Goal: Task Accomplishment & Management: Complete application form

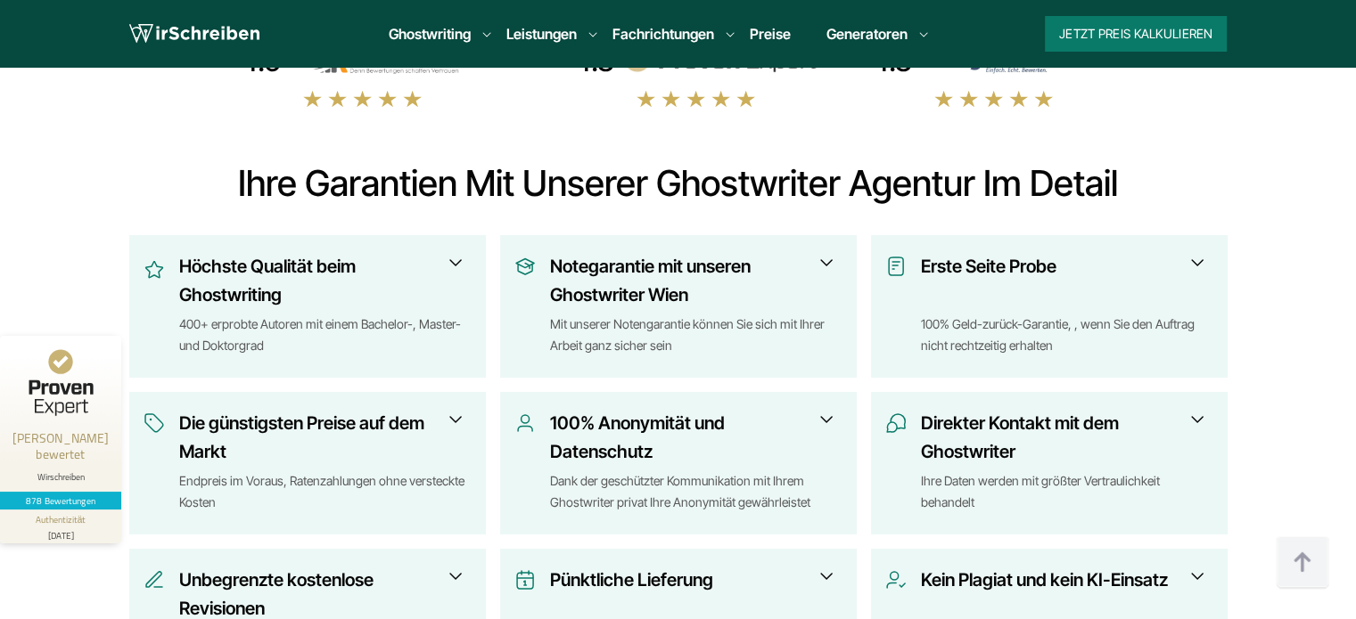
scroll to position [624, 0]
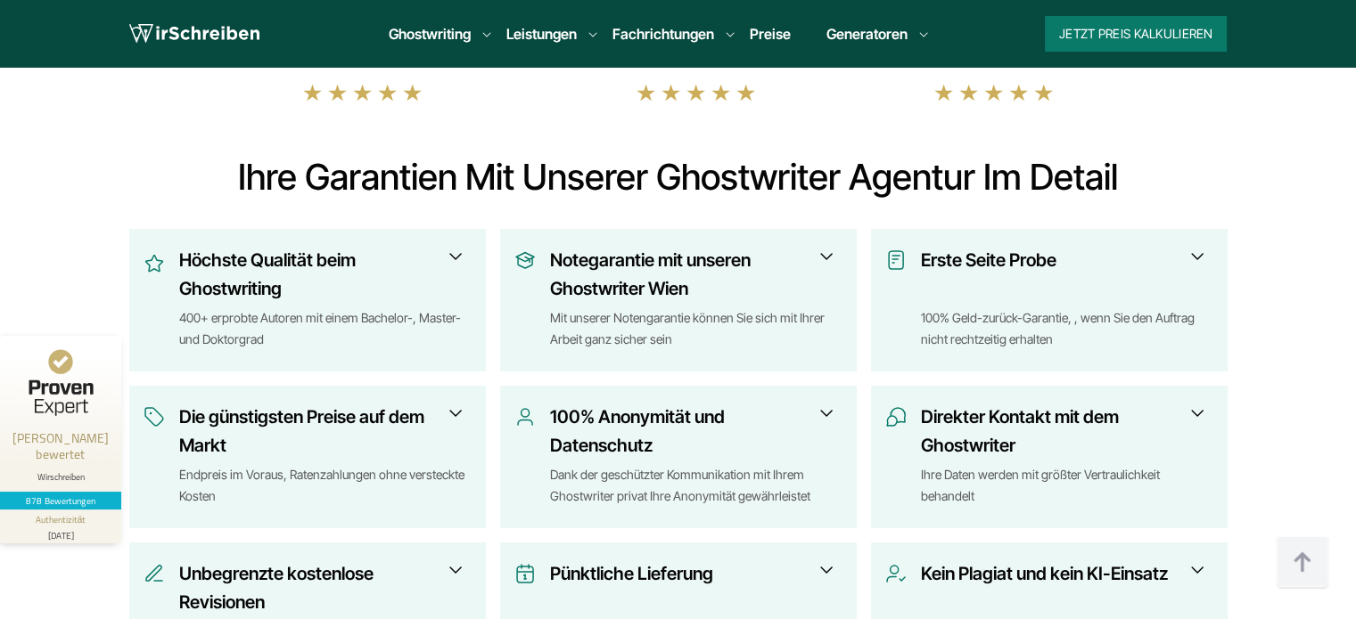
click at [455, 260] on span at bounding box center [455, 256] width 21 height 21
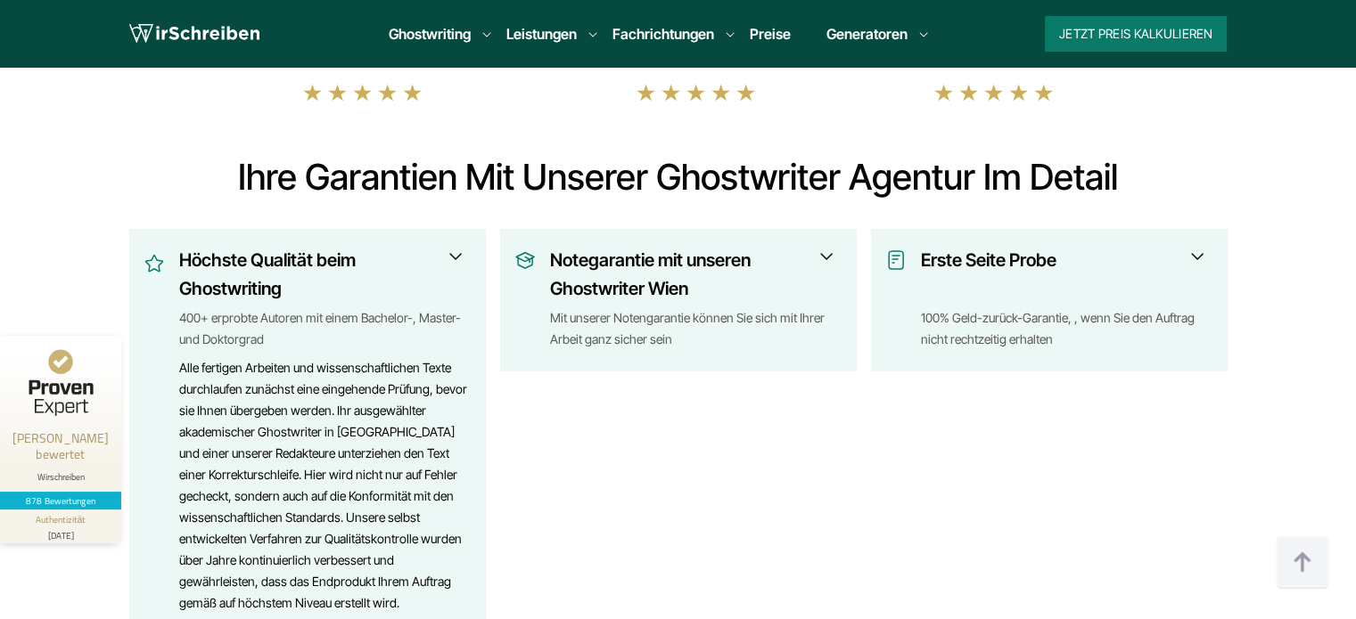
click at [456, 258] on span at bounding box center [455, 256] width 21 height 21
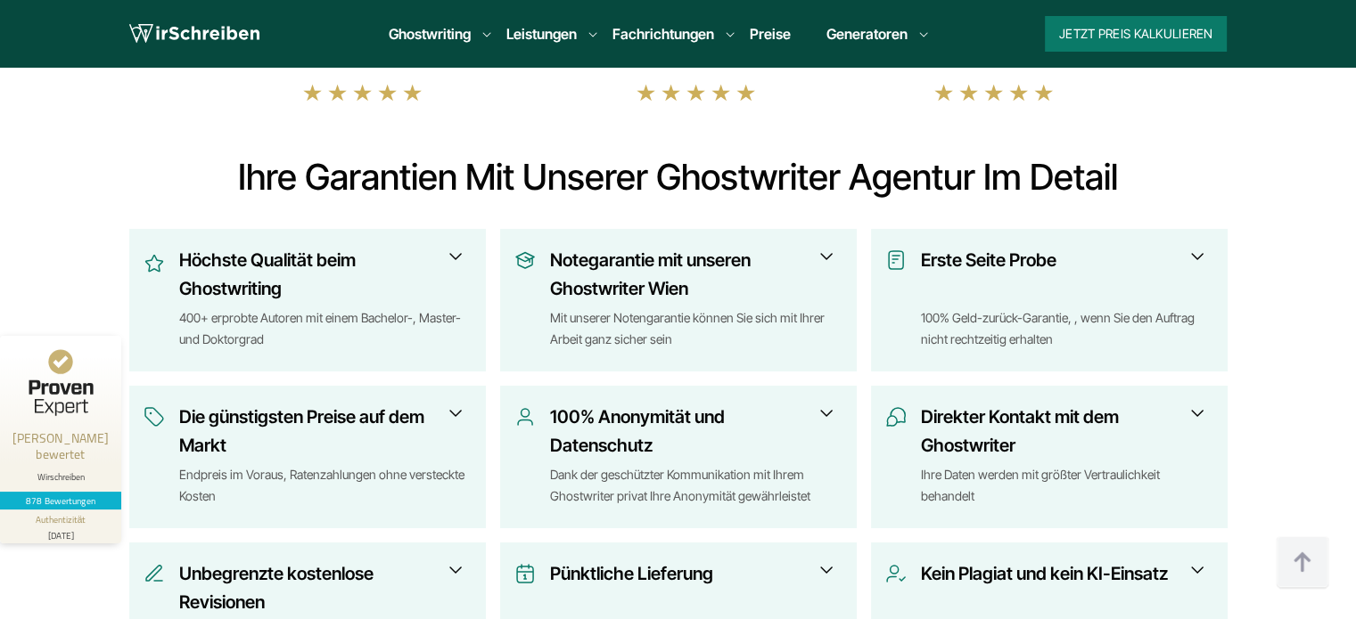
click at [456, 258] on span at bounding box center [455, 256] width 21 height 21
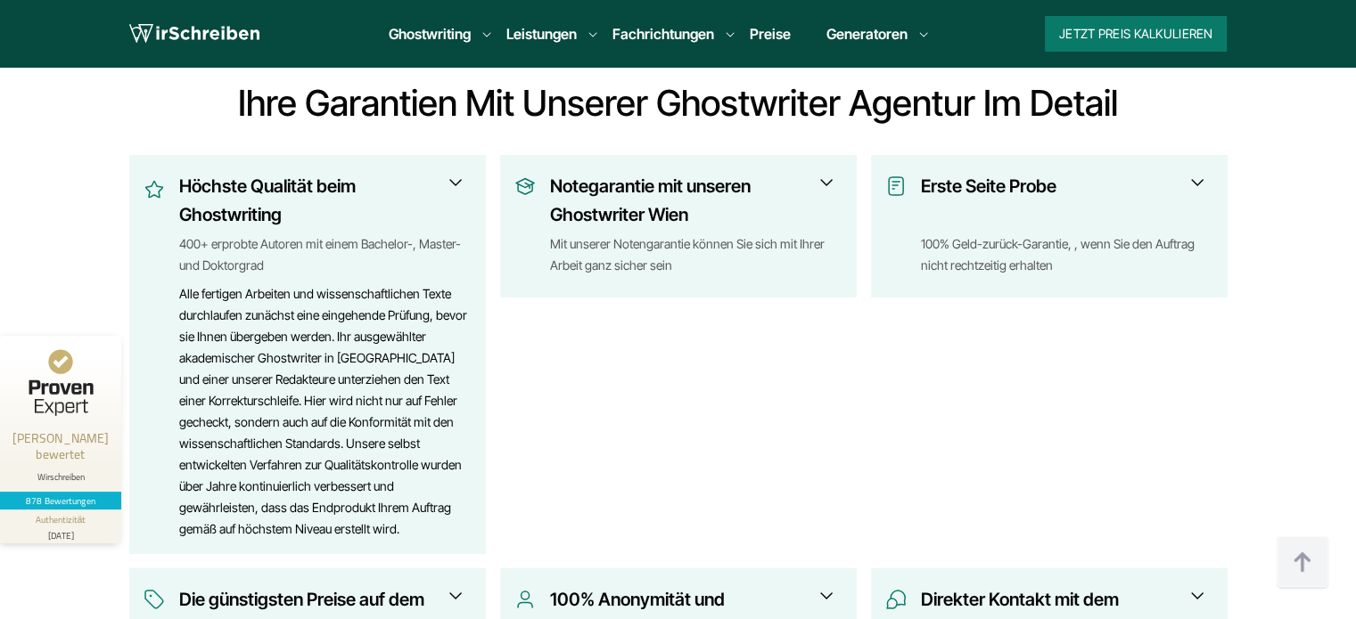
scroll to position [713, 0]
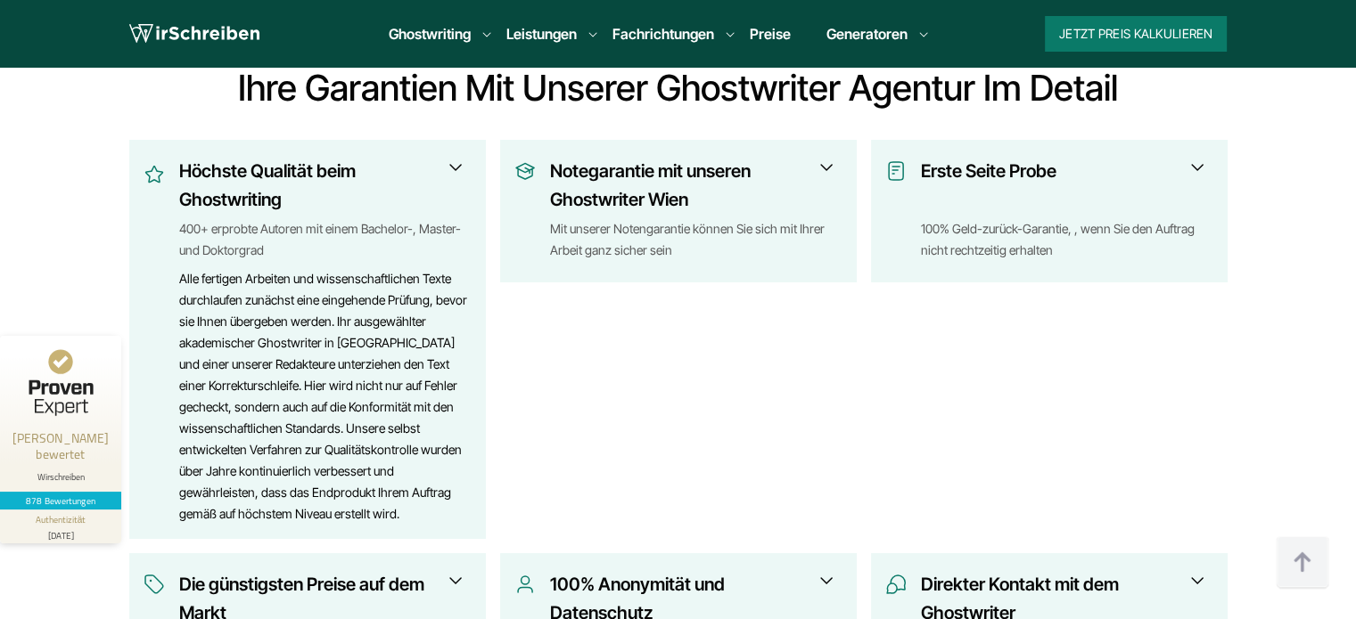
click at [457, 164] on span at bounding box center [455, 167] width 21 height 21
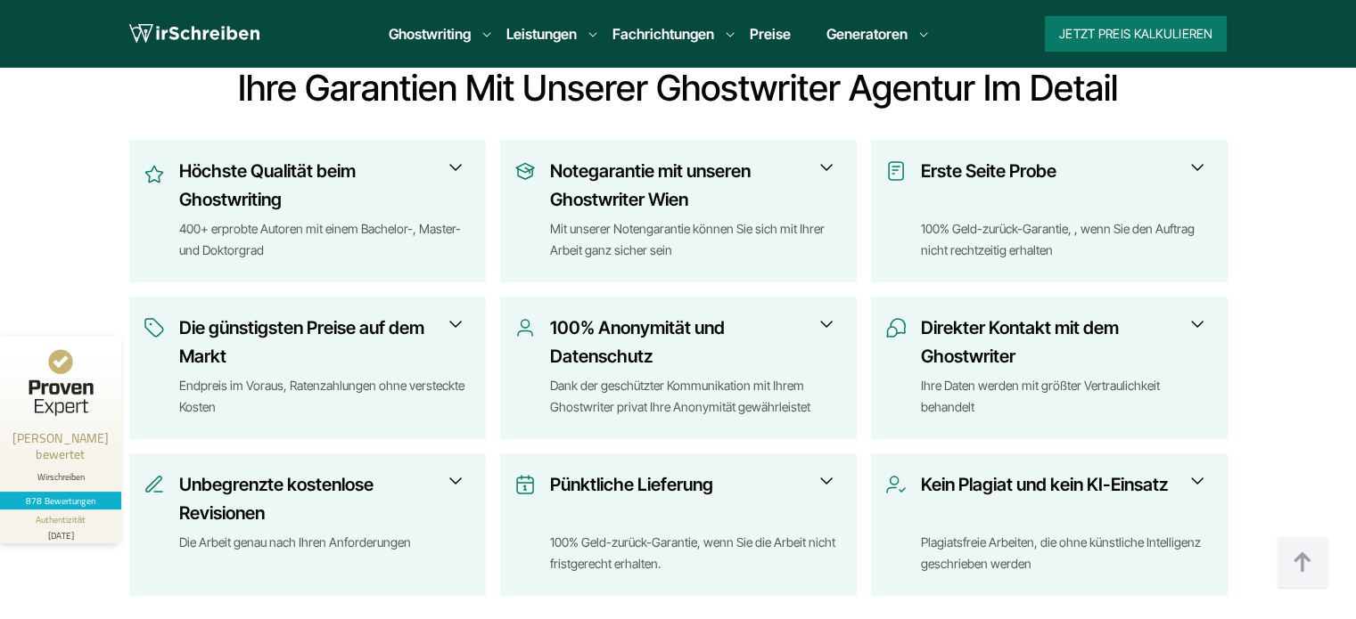
click at [831, 168] on span at bounding box center [826, 167] width 21 height 21
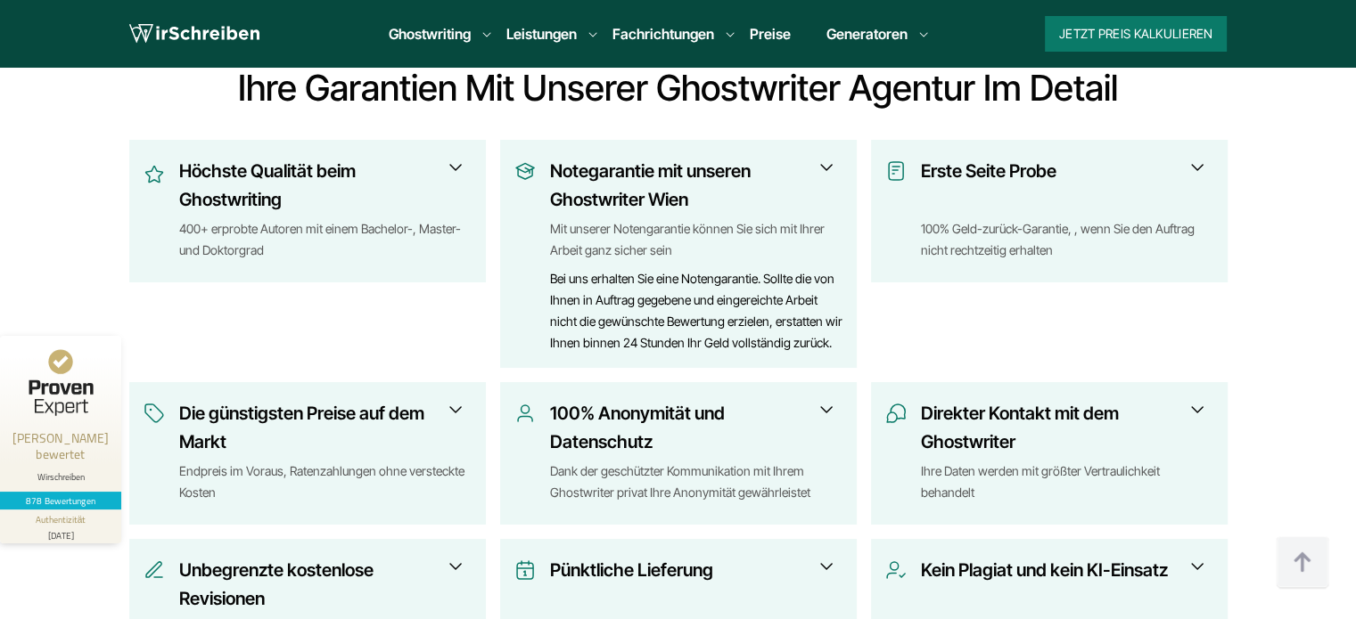
click at [829, 168] on span at bounding box center [826, 167] width 21 height 21
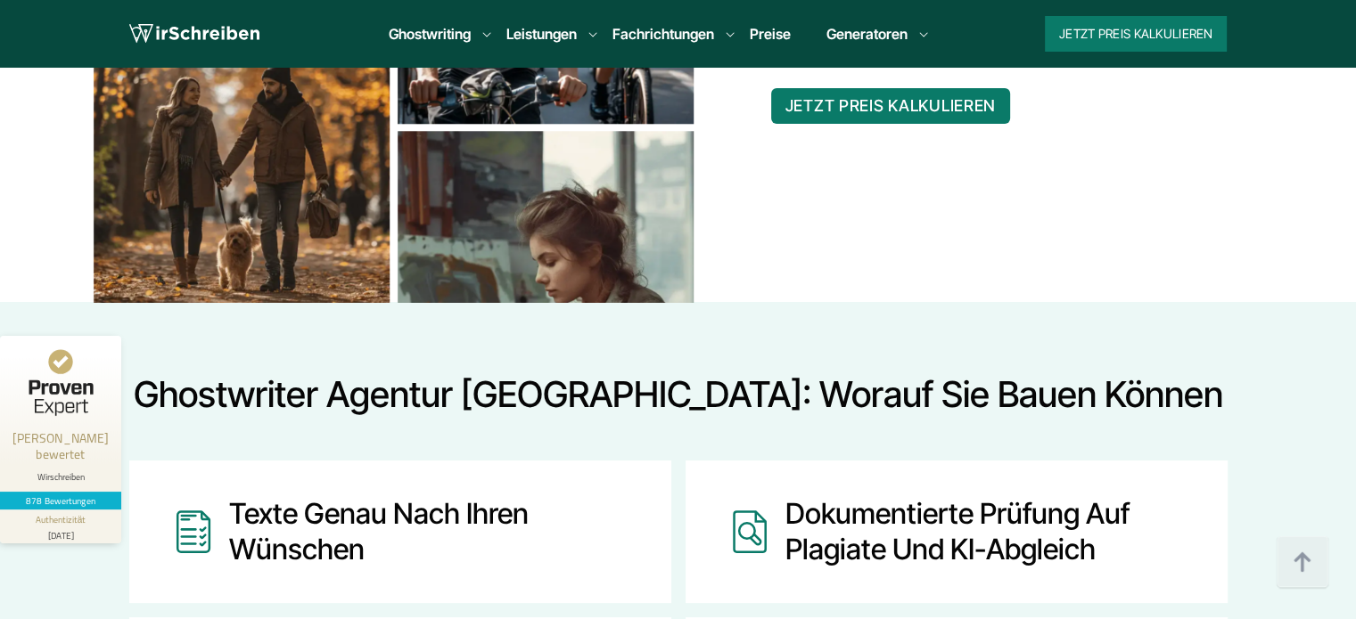
scroll to position [1783, 0]
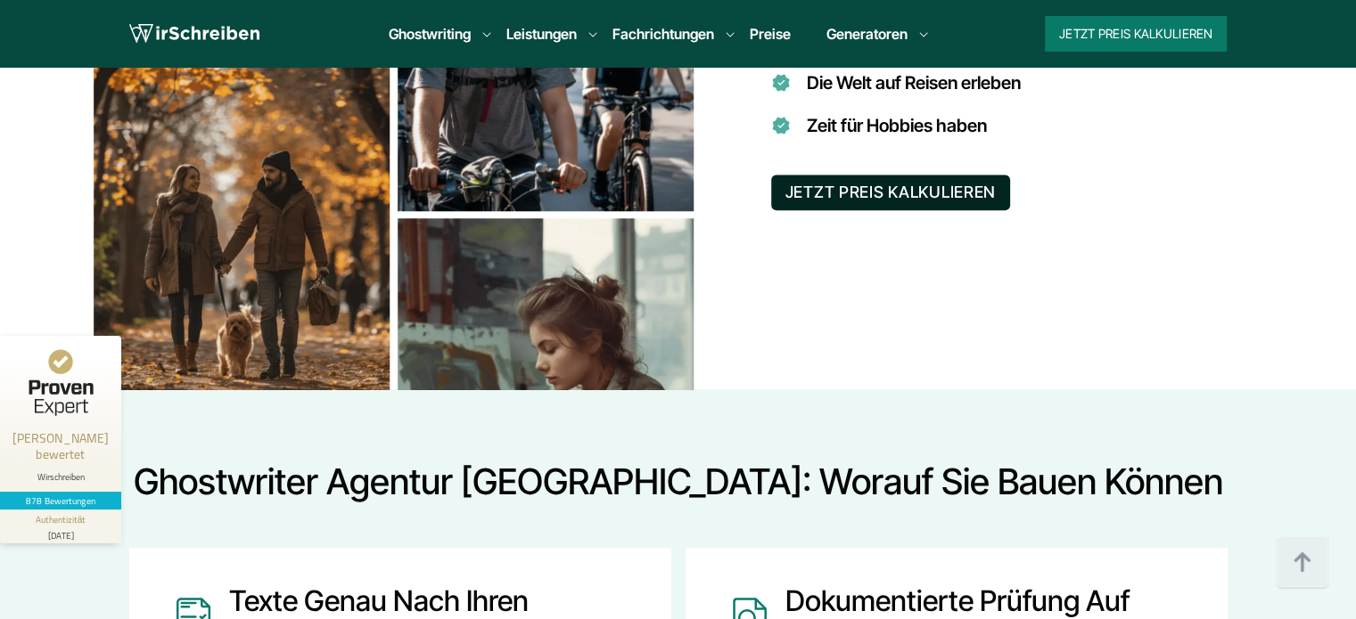
click at [790, 199] on button "JETZT PREIS KALKULIEREN" at bounding box center [891, 193] width 240 height 36
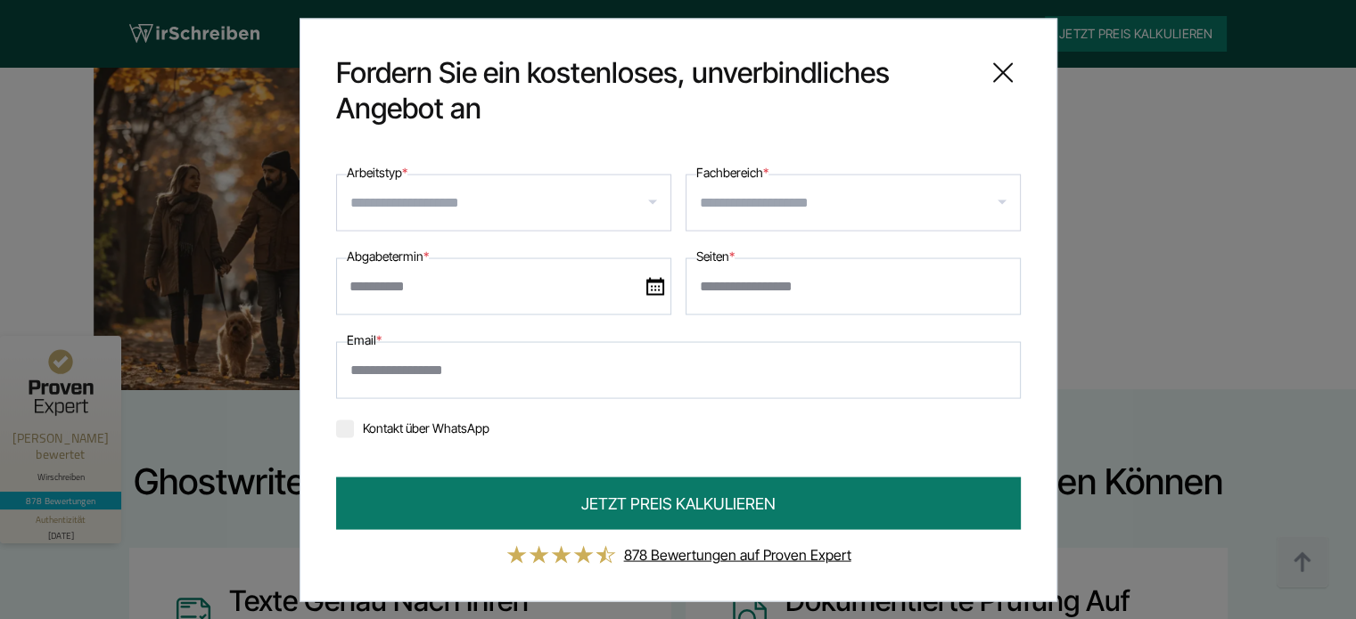
click at [498, 202] on input "Arbeitstyp *" at bounding box center [510, 202] width 320 height 29
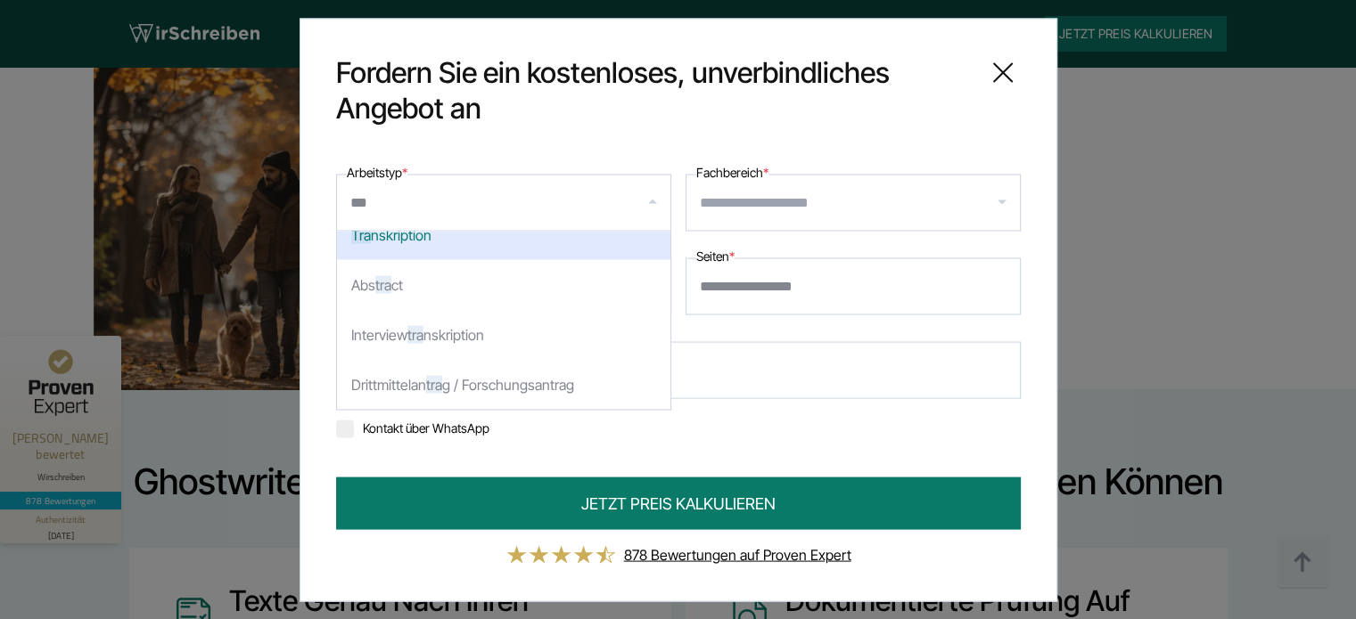
scroll to position [0, 0]
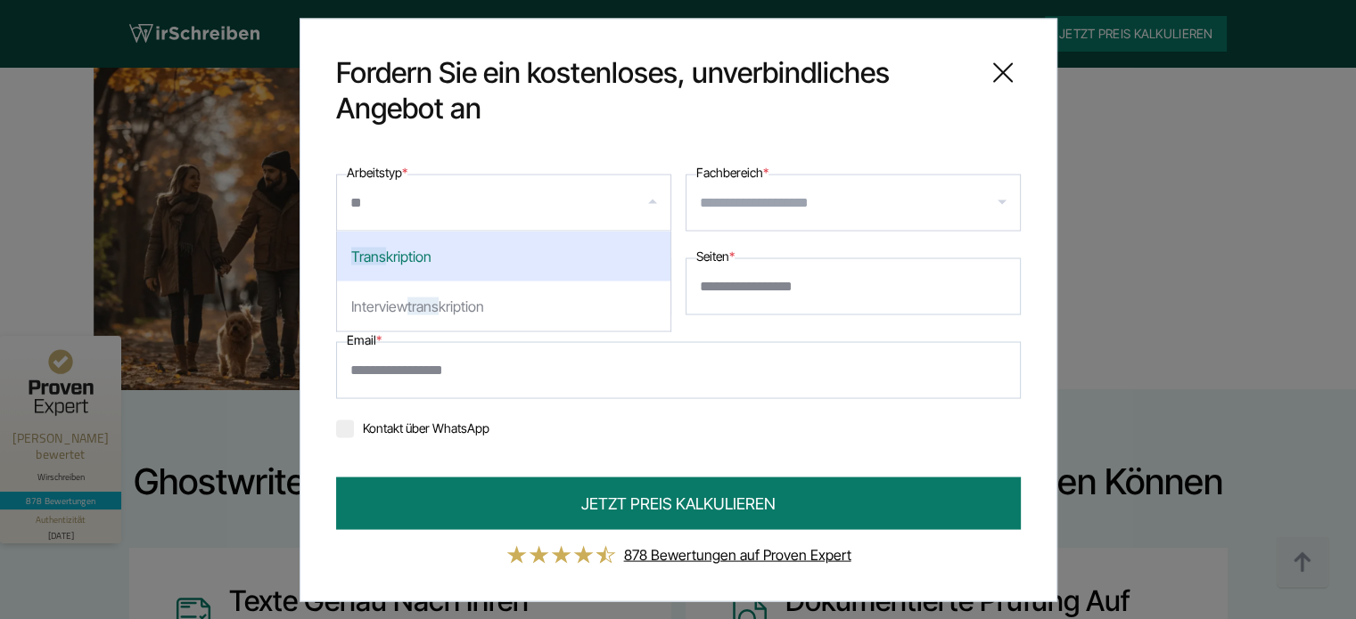
type input "*"
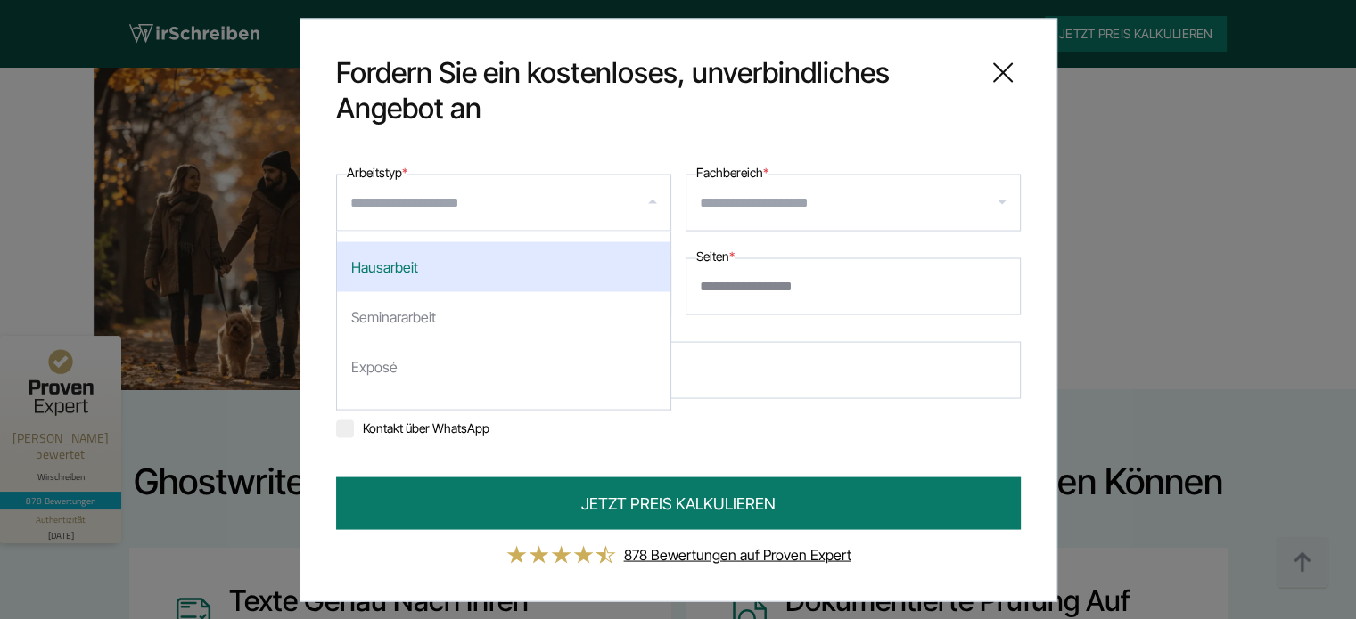
click at [440, 264] on div "Hausarbeit" at bounding box center [503, 267] width 333 height 50
select select "**"
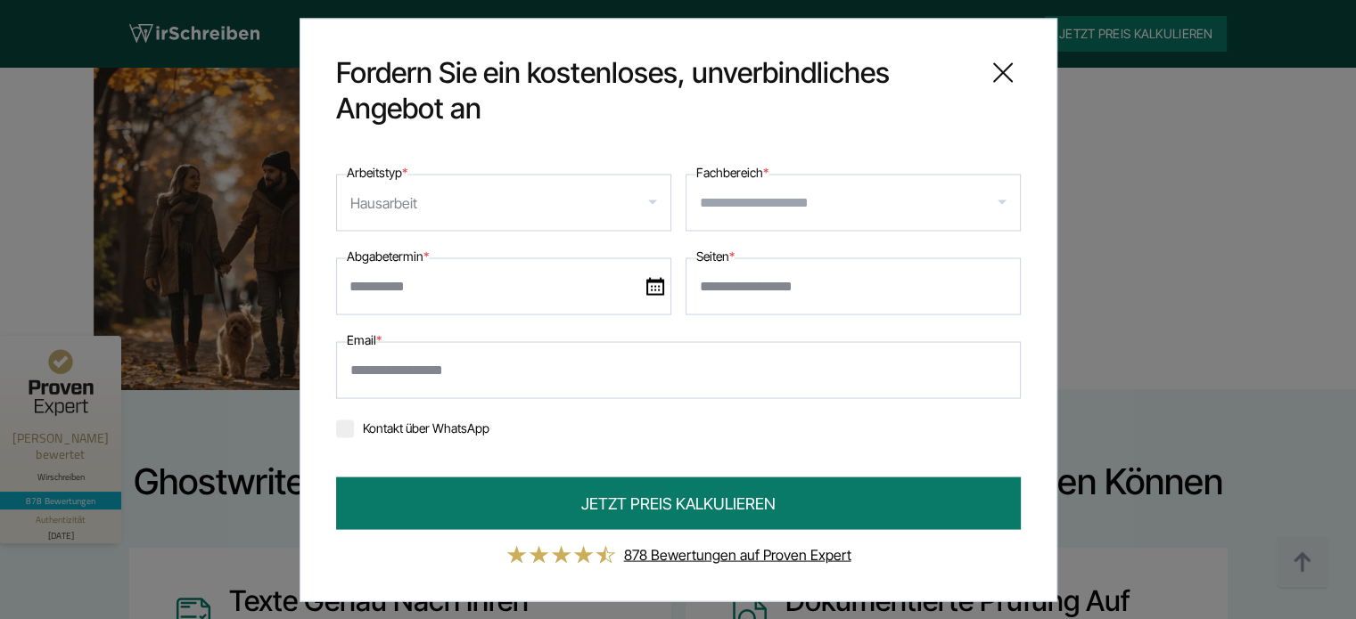
click at [693, 211] on div at bounding box center [852, 202] width 335 height 57
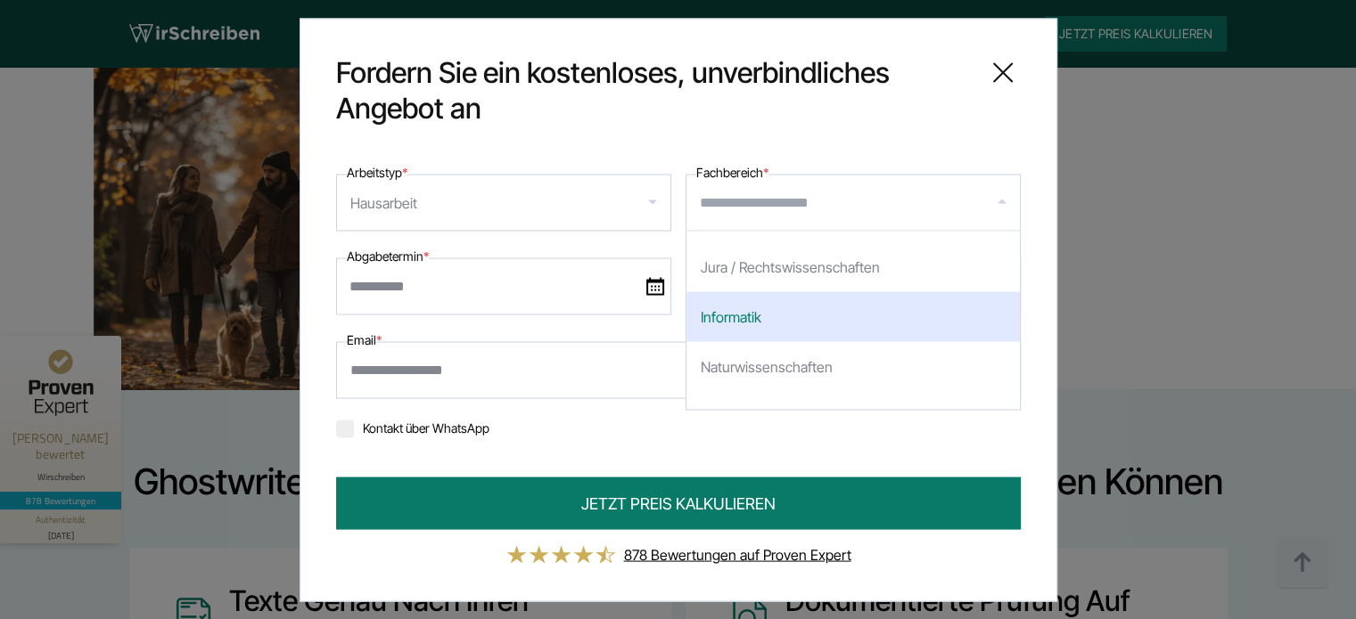
click at [798, 304] on div "Informatik" at bounding box center [852, 316] width 333 height 50
select select "*"
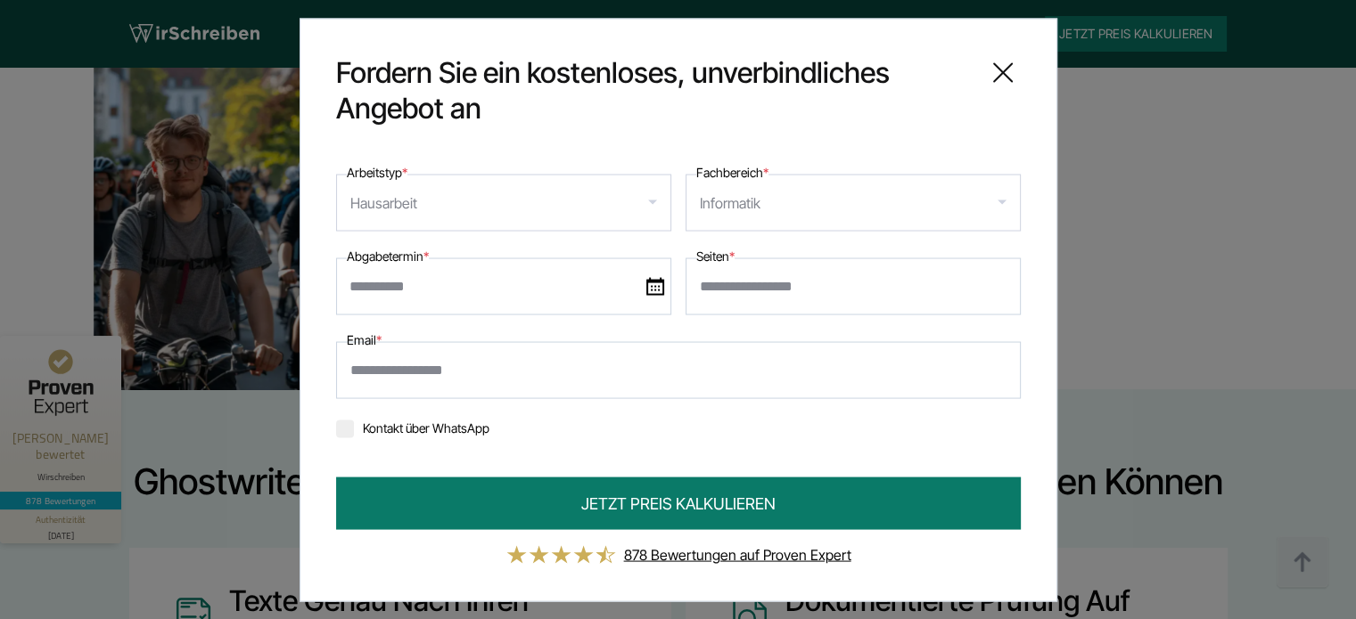
click at [659, 284] on img at bounding box center [655, 286] width 18 height 18
click at [659, 284] on input "text" at bounding box center [503, 286] width 335 height 57
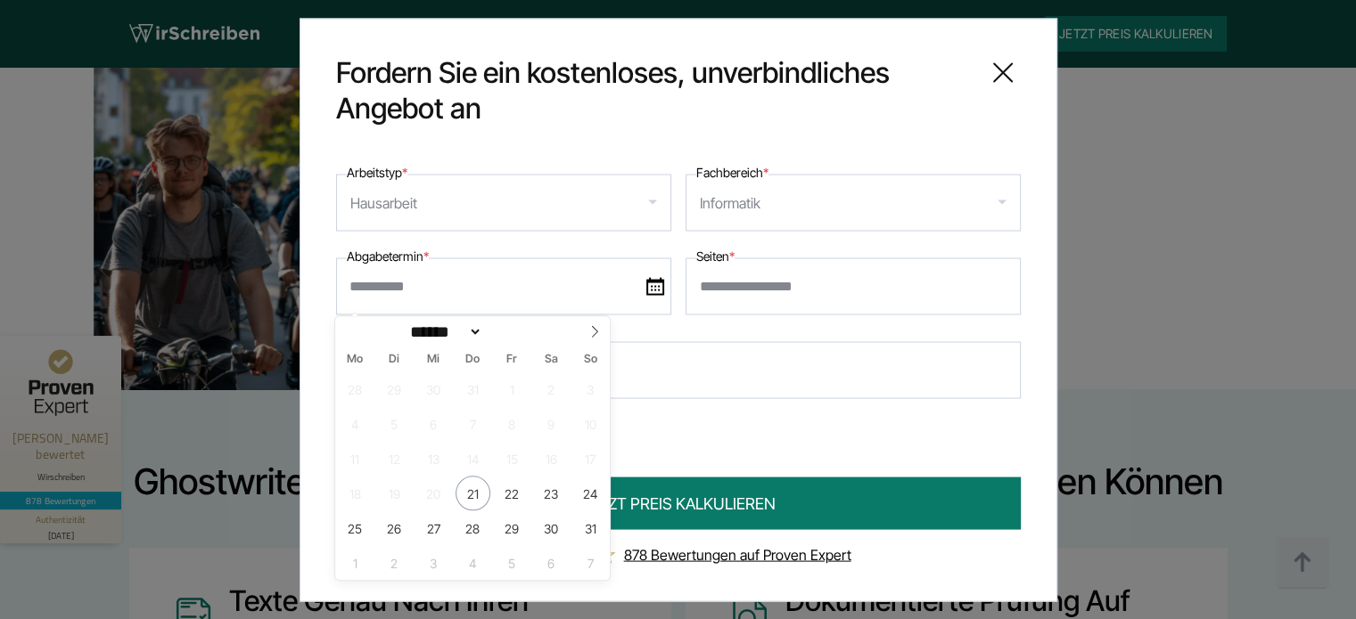
click at [659, 284] on img at bounding box center [655, 286] width 18 height 18
click at [659, 284] on input "text" at bounding box center [503, 286] width 335 height 57
click at [596, 327] on icon at bounding box center [594, 331] width 12 height 12
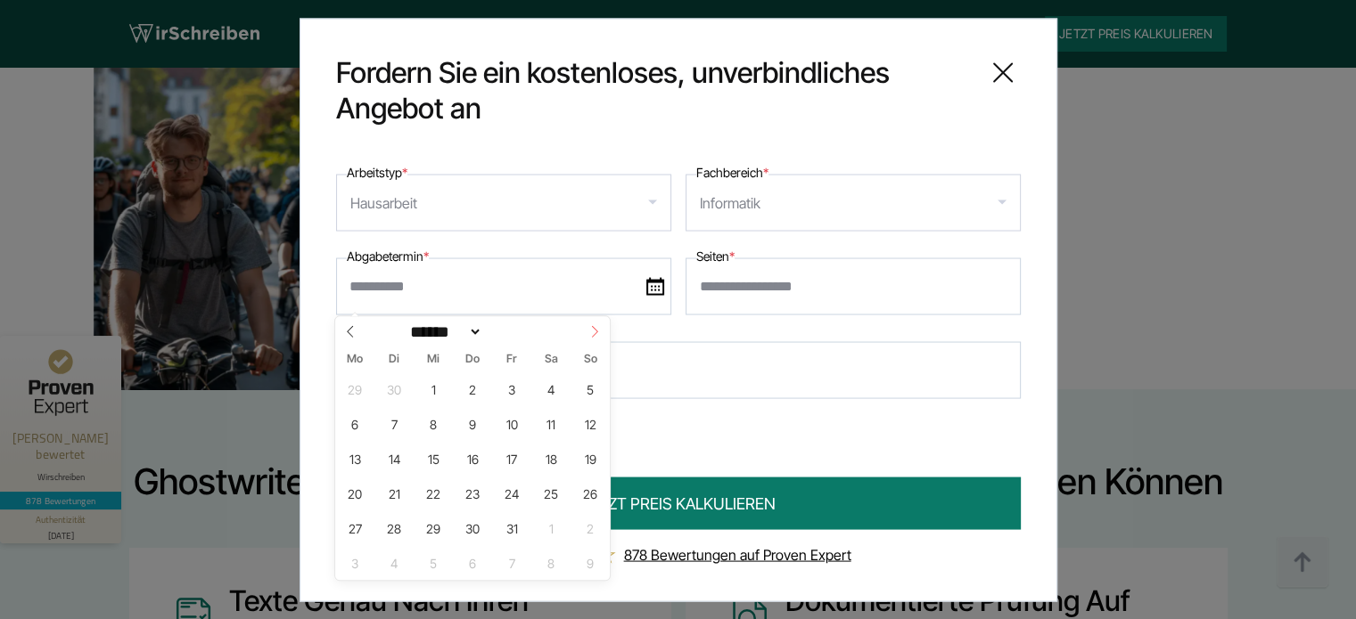
select select "**"
click at [553, 487] on span "22" at bounding box center [551, 493] width 35 height 35
type input "**********"
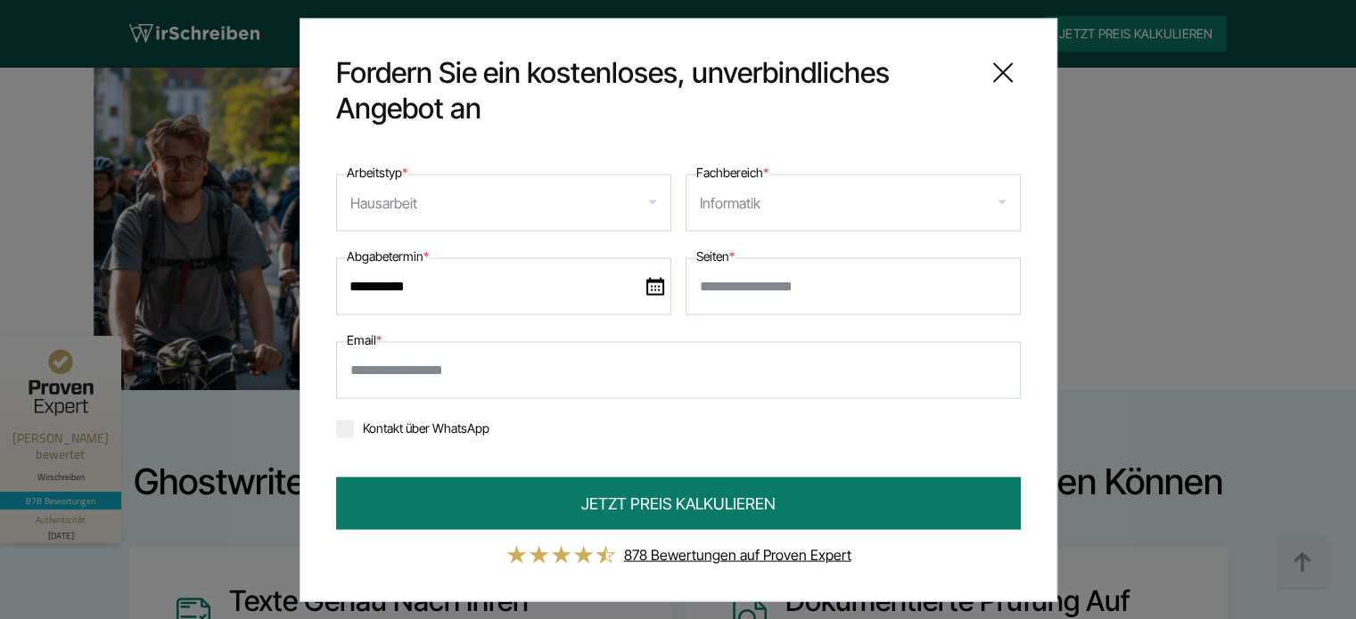
click at [824, 285] on input "Seiten *" at bounding box center [852, 286] width 335 height 57
click at [843, 295] on input "Seiten *" at bounding box center [852, 286] width 335 height 57
click at [804, 299] on input "Seiten *" at bounding box center [852, 286] width 335 height 57
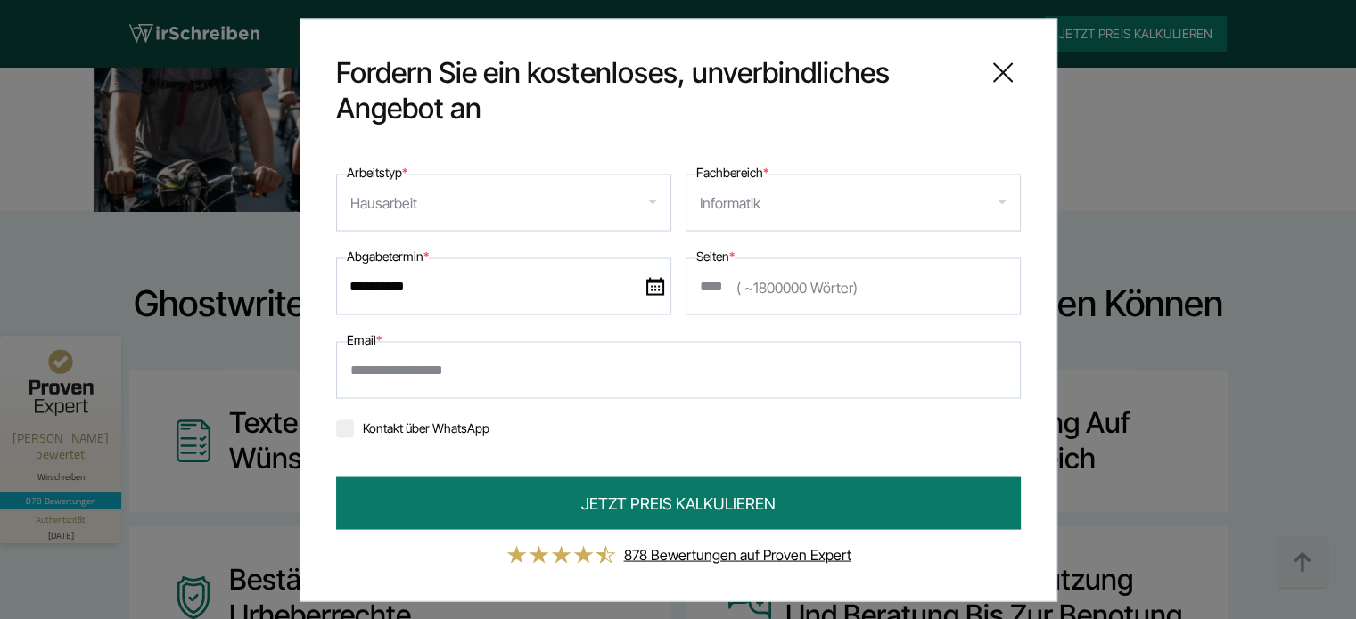
click at [800, 205] on div "Informatik" at bounding box center [852, 202] width 335 height 57
type input "****"
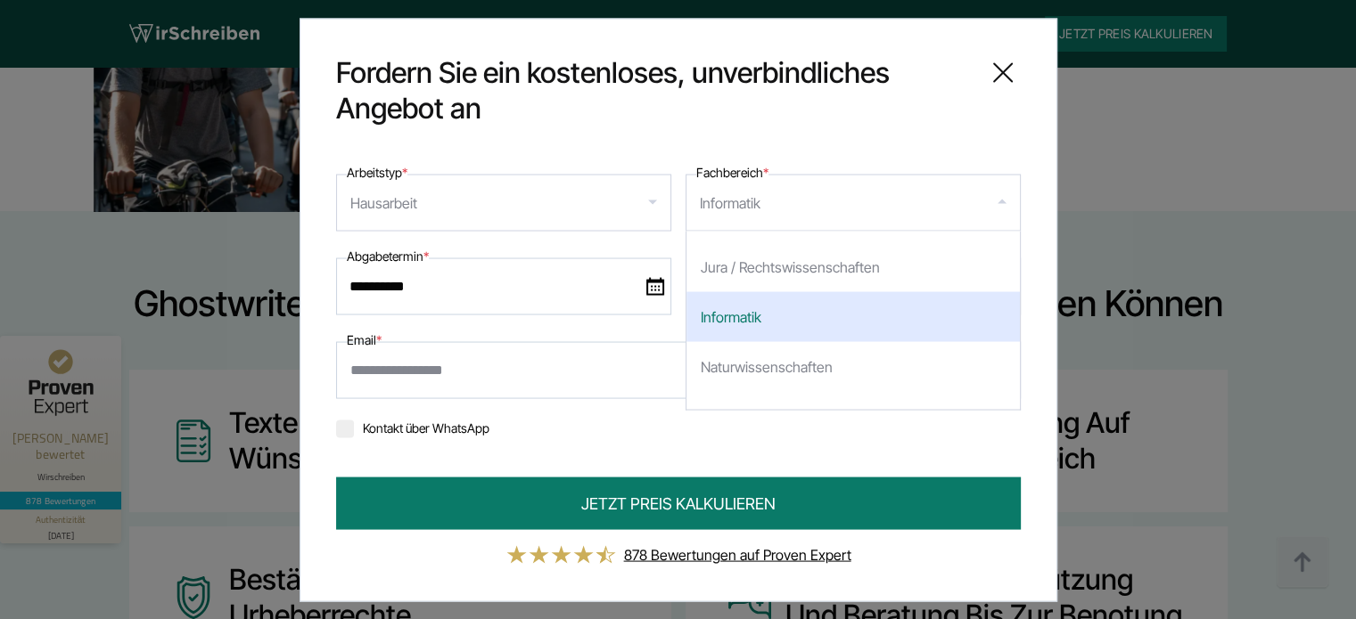
click at [736, 328] on div "Informatik" at bounding box center [852, 316] width 333 height 50
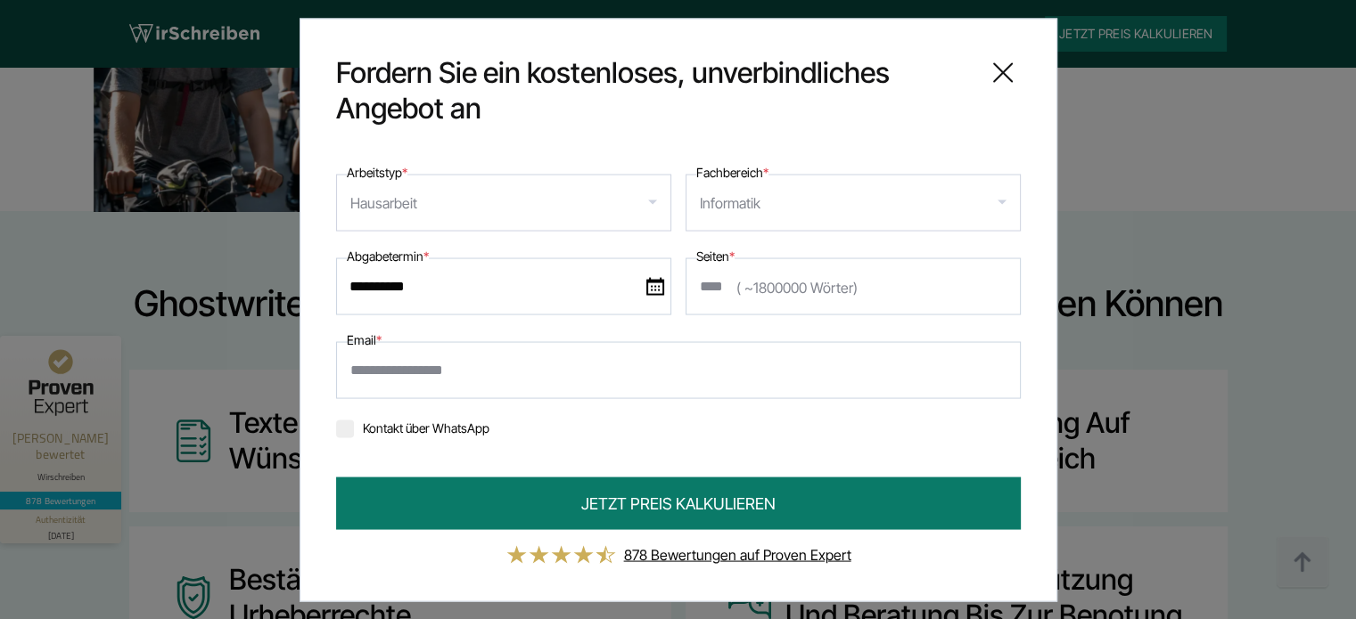
click at [667, 370] on input "Email *" at bounding box center [678, 369] width 685 height 57
type input "**********"
click at [345, 434] on div at bounding box center [345, 429] width 18 height 18
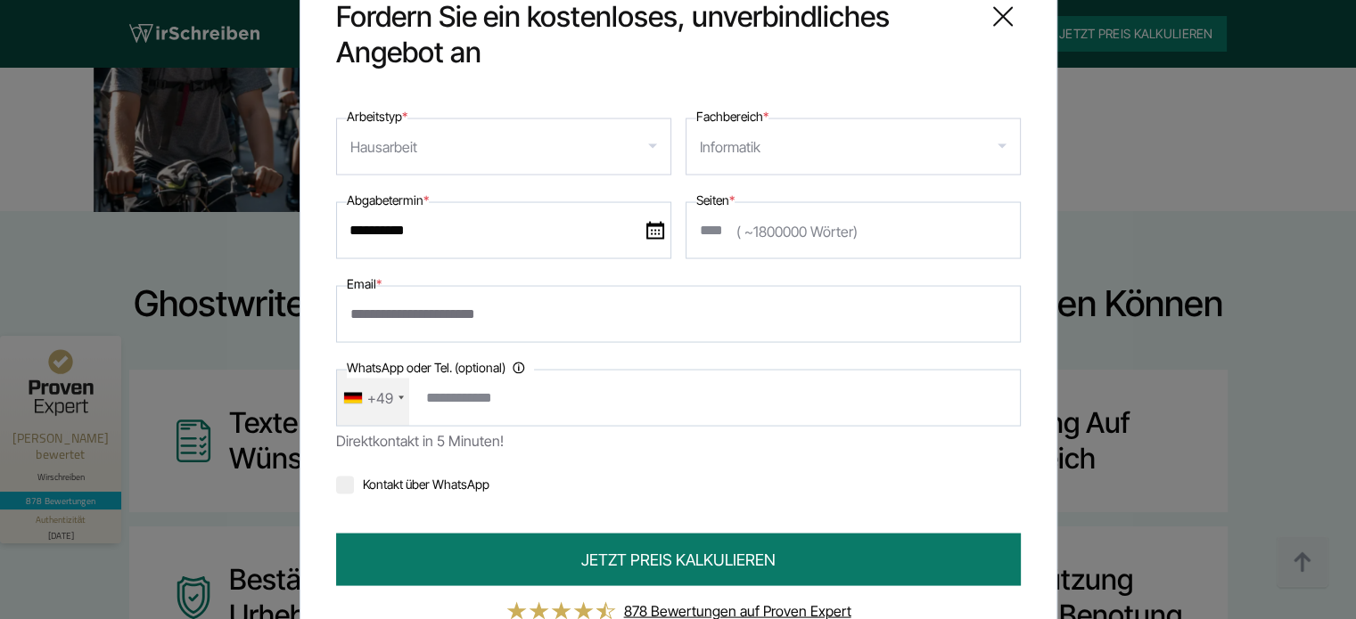
click at [386, 409] on div "+49" at bounding box center [373, 397] width 72 height 55
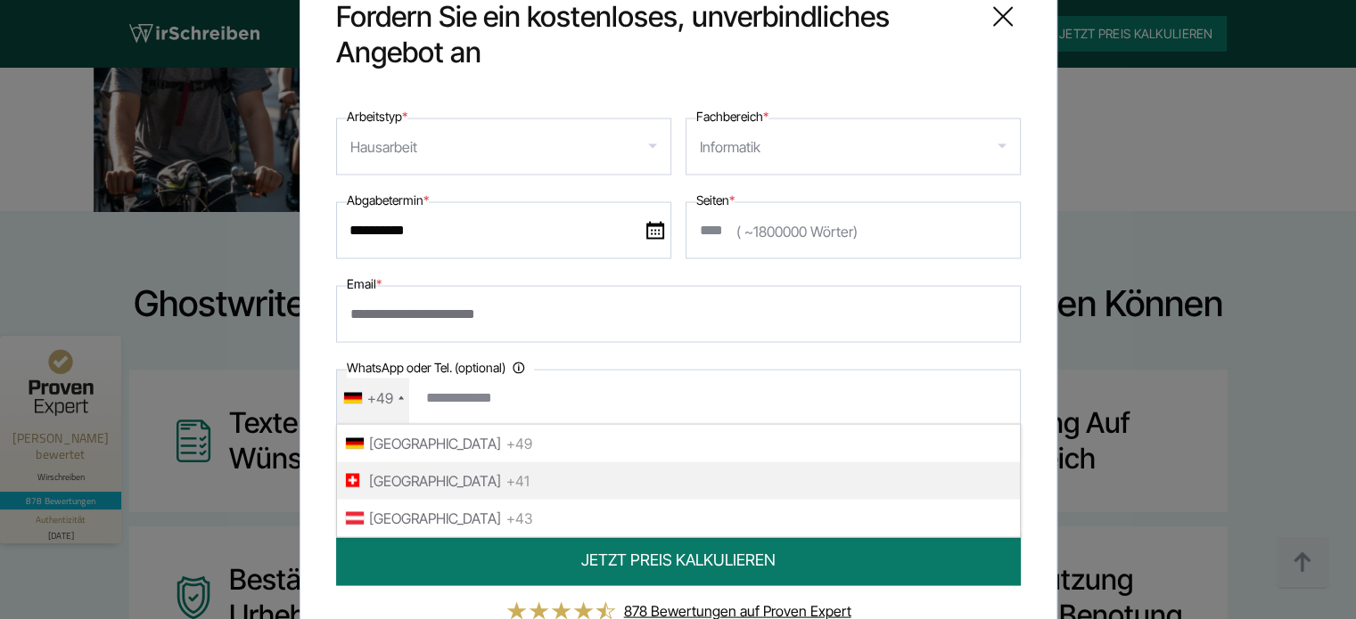
click at [408, 472] on span "[GEOGRAPHIC_DATA]" at bounding box center [435, 480] width 132 height 29
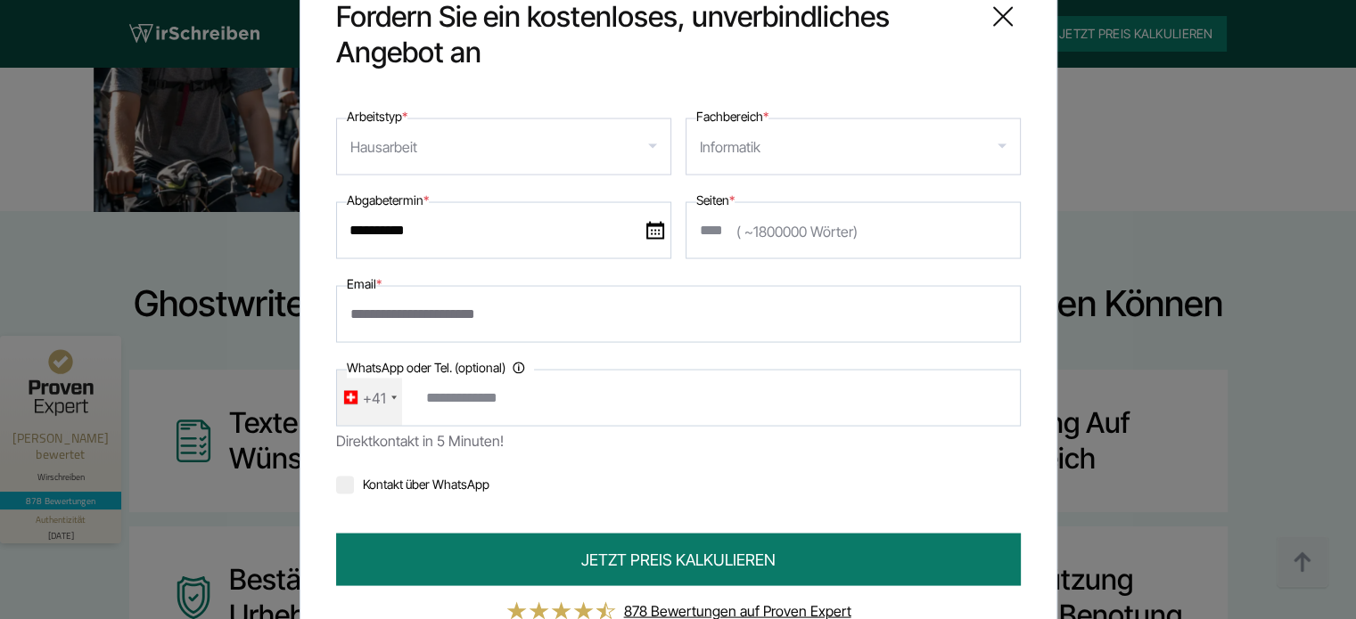
click at [629, 138] on div "Hausarbeit" at bounding box center [503, 146] width 335 height 57
type input "**********"
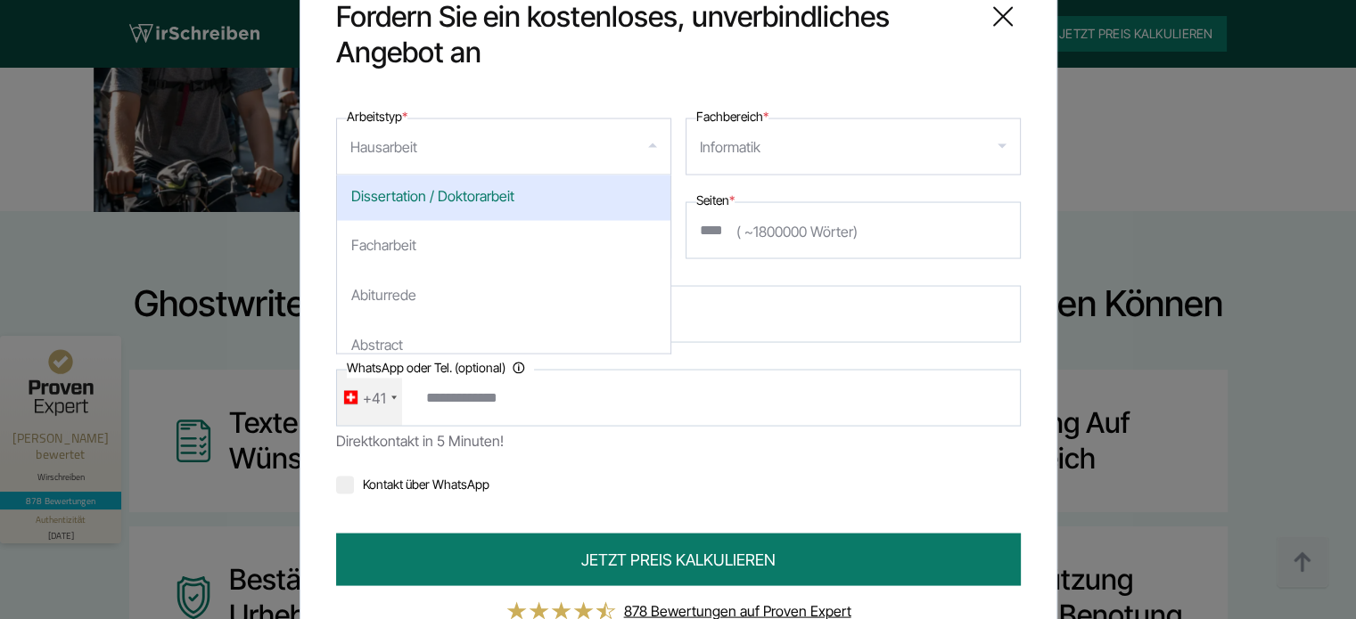
scroll to position [267, 0]
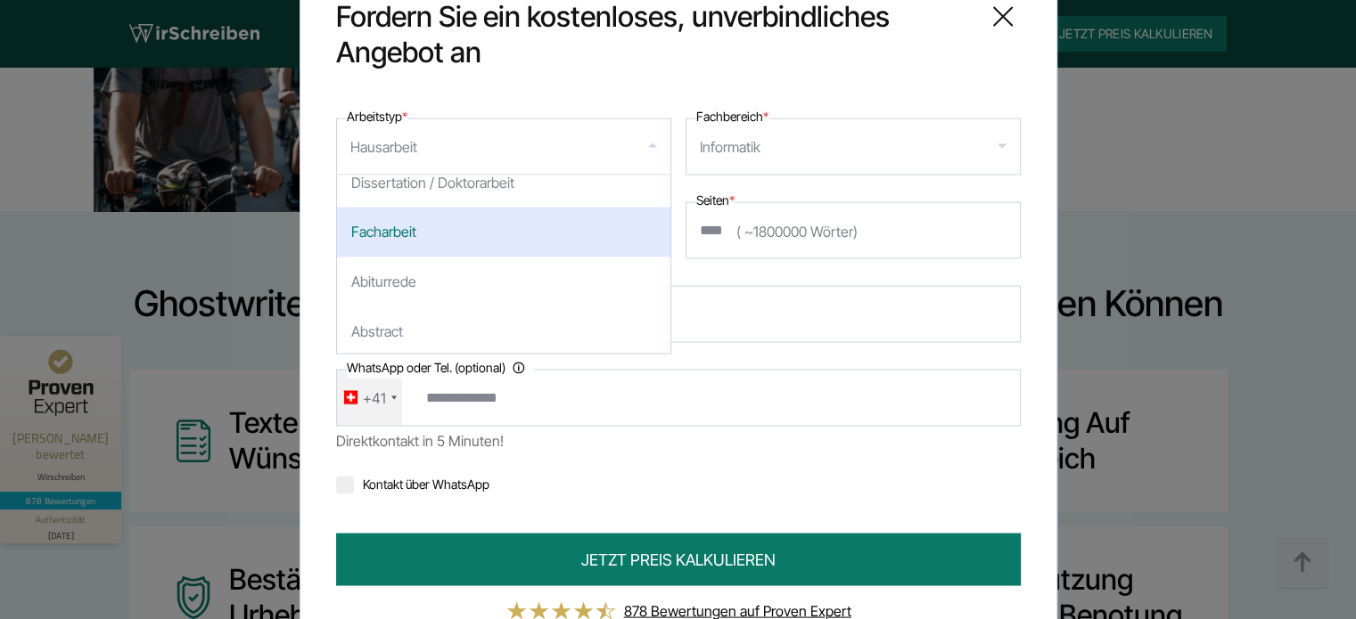
click at [505, 242] on div "Facharbeit" at bounding box center [503, 232] width 333 height 50
select select "**"
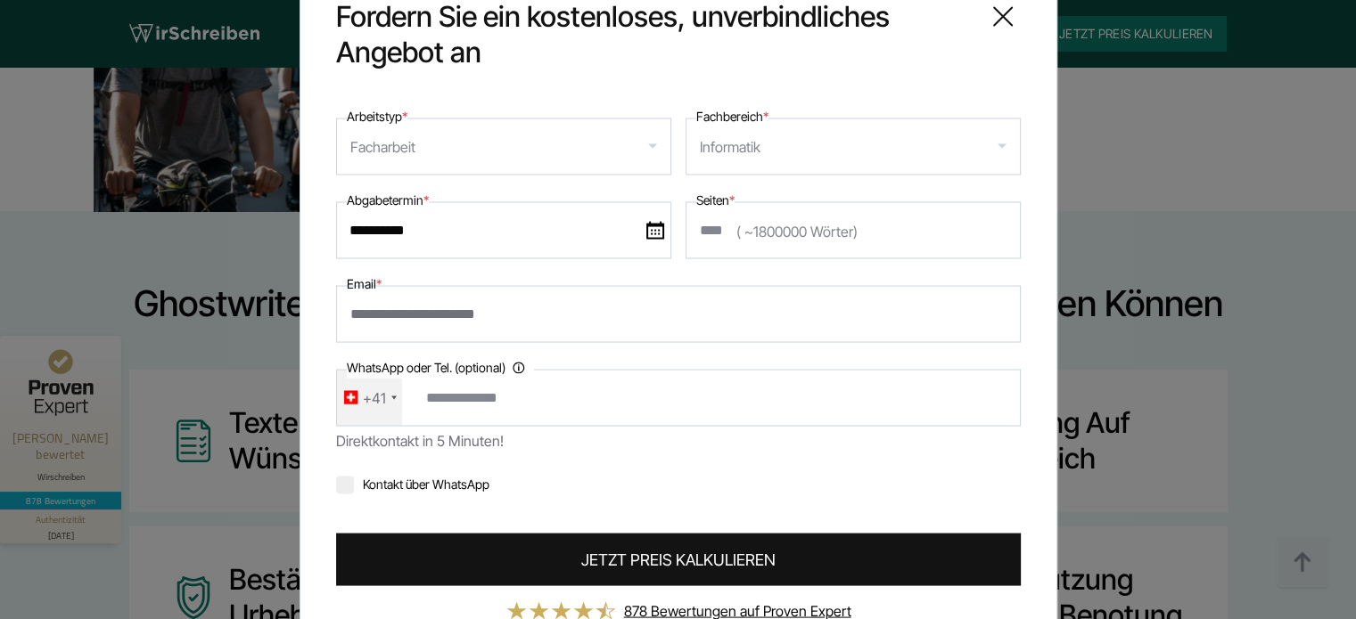
scroll to position [76, 0]
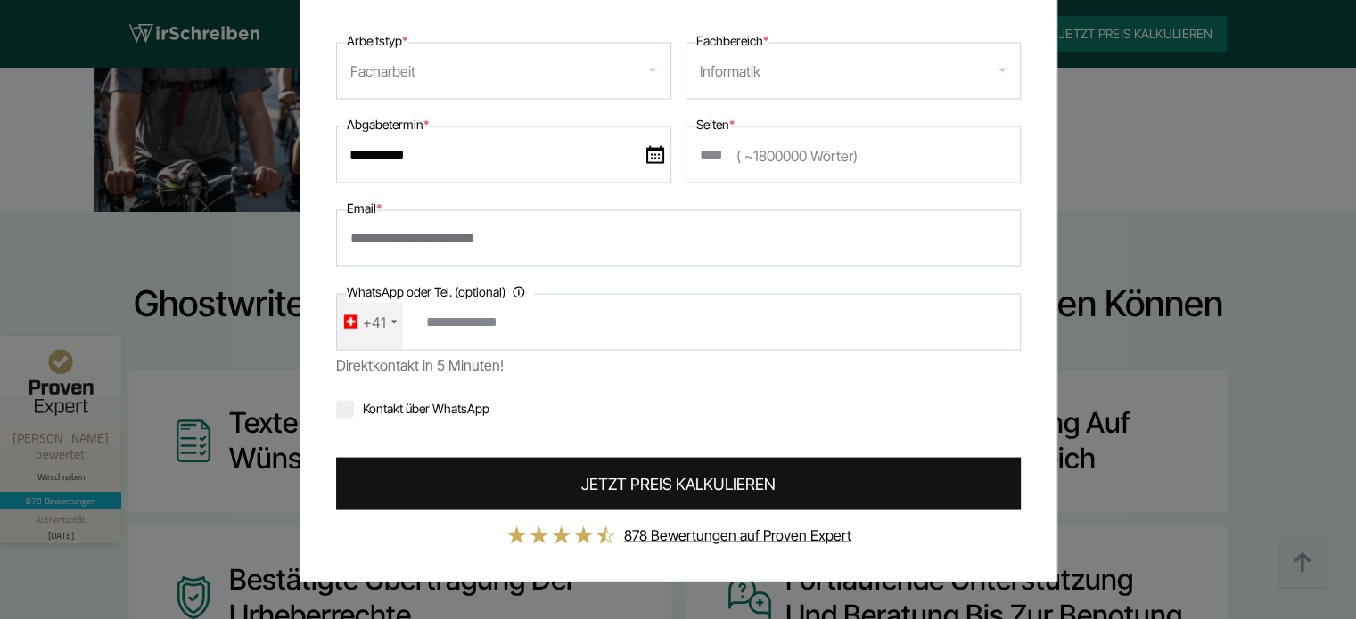
click at [631, 489] on span "JETZT PREIS KALKULIEREN" at bounding box center [678, 484] width 194 height 24
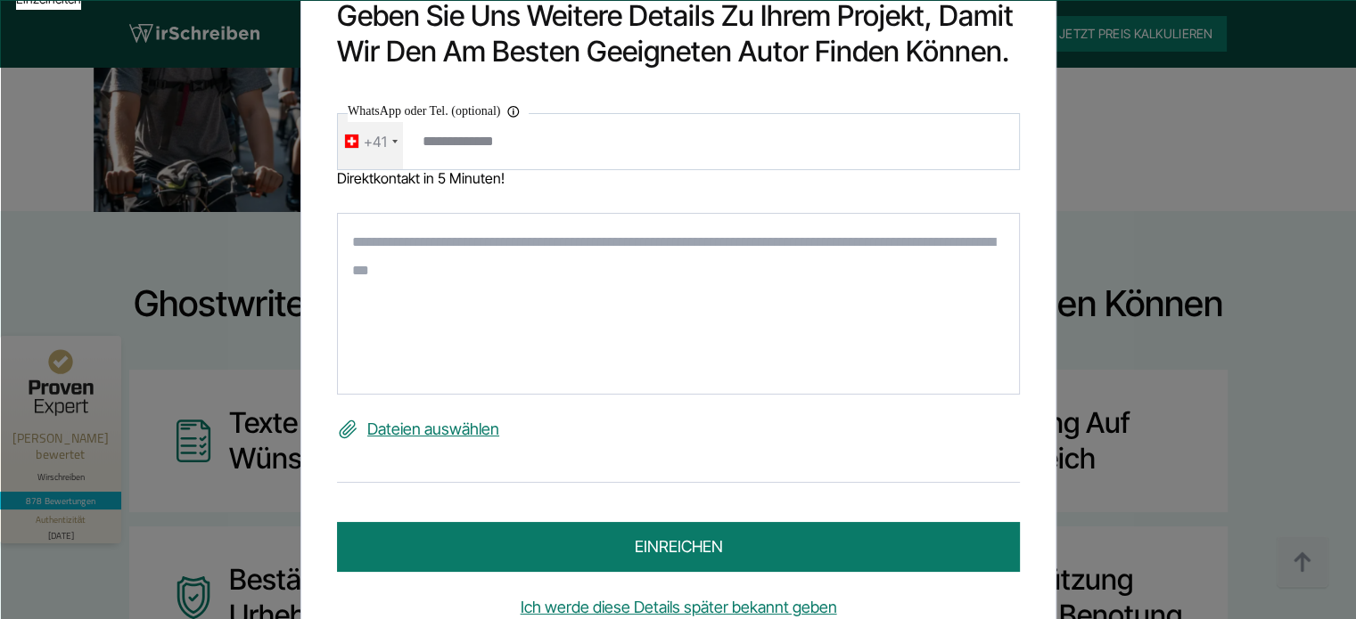
click at [513, 276] on textarea at bounding box center [678, 304] width 683 height 182
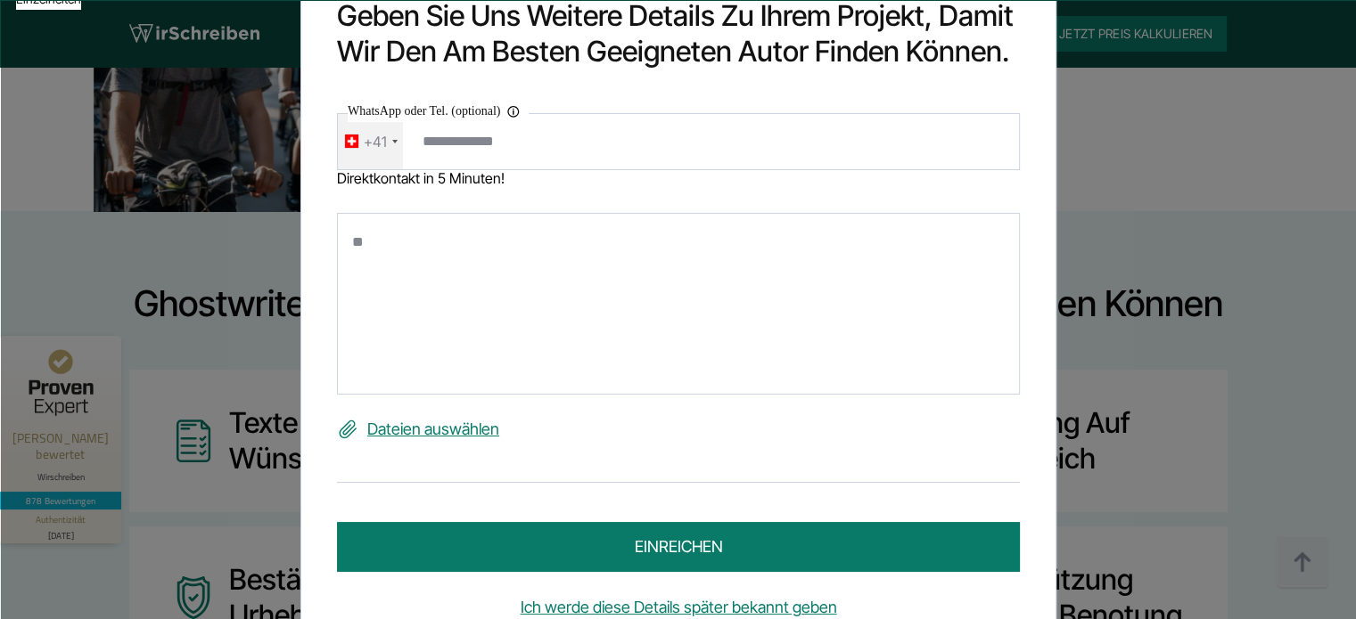
type textarea "*"
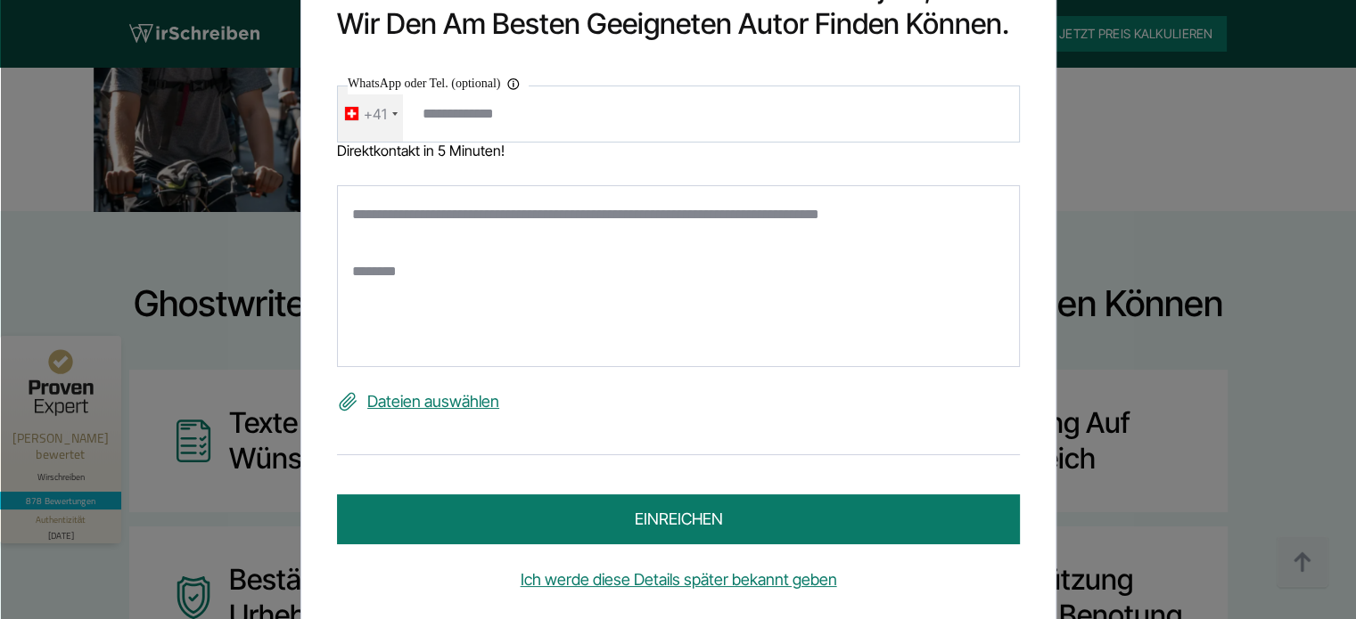
scroll to position [38, 0]
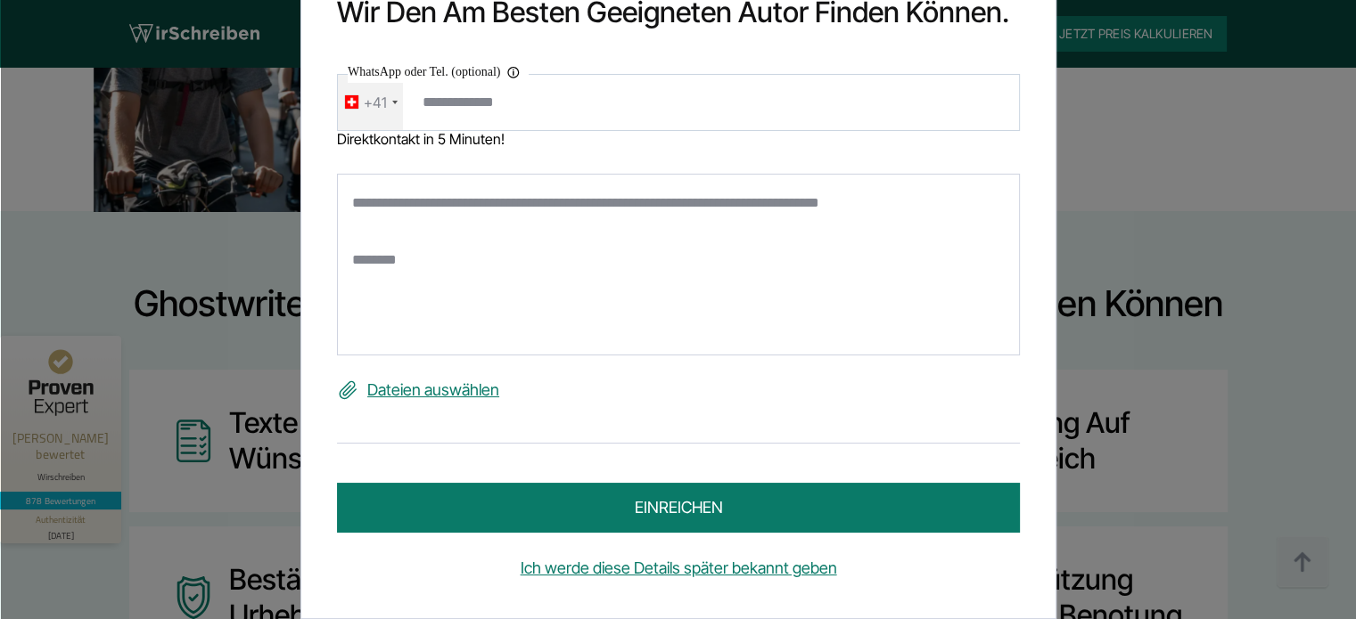
type textarea "**********"
click at [636, 498] on button "einreichen" at bounding box center [678, 509] width 683 height 50
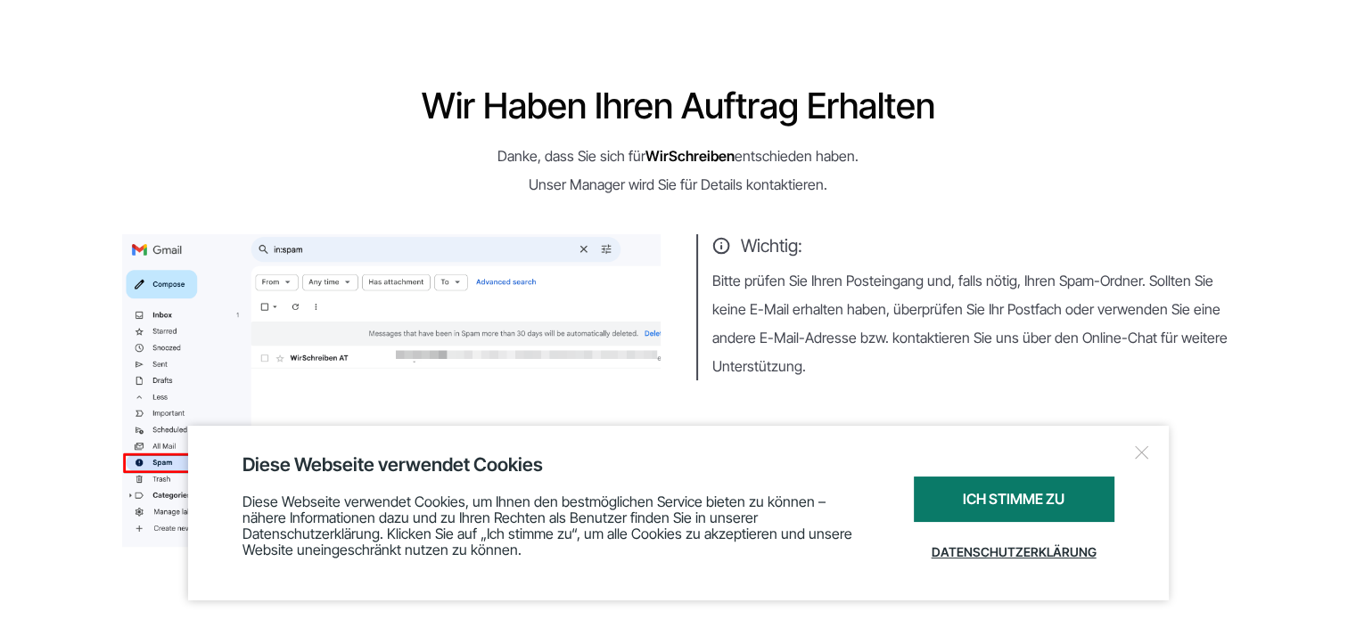
scroll to position [178, 0]
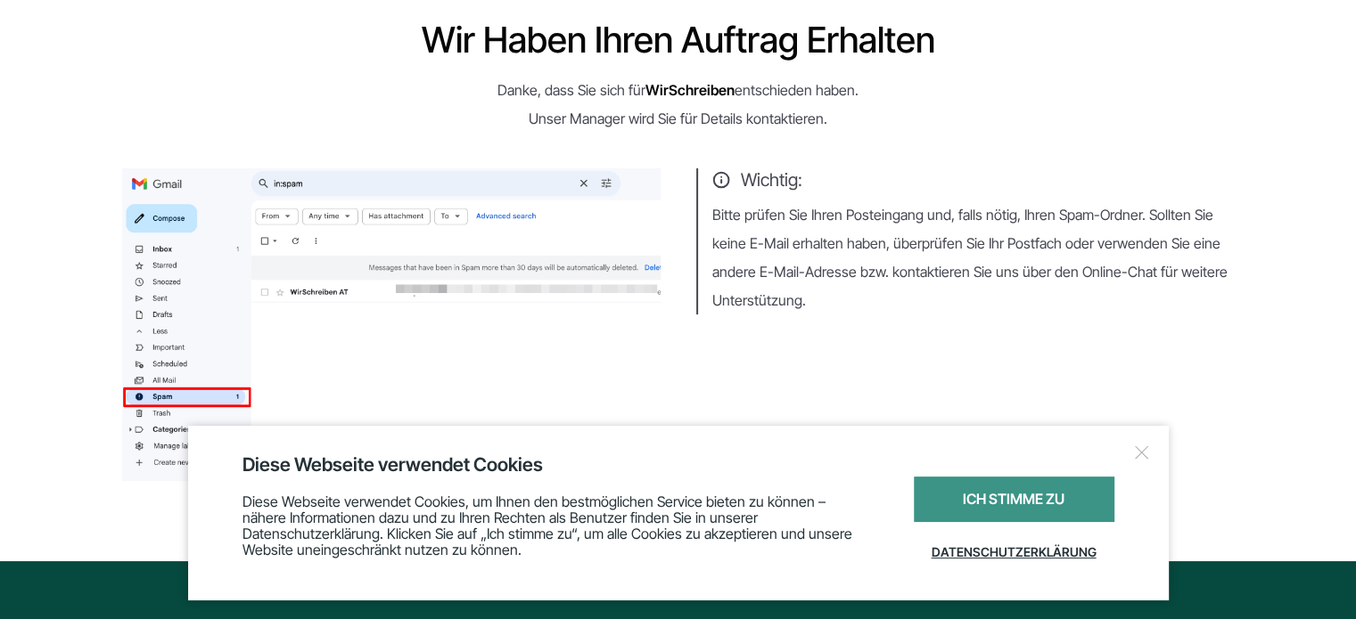
click at [1045, 502] on div "Ich stimme zu" at bounding box center [1014, 499] width 201 height 45
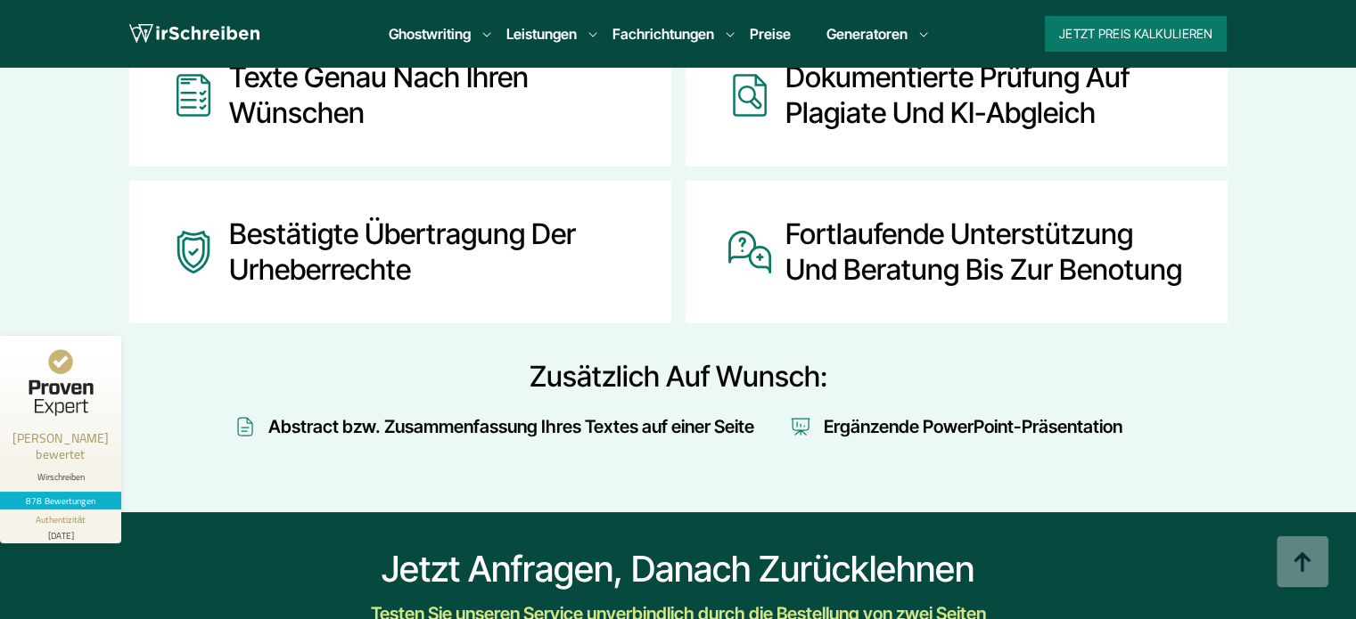
scroll to position [2318, 0]
